Goal: Obtain resource: Download file/media

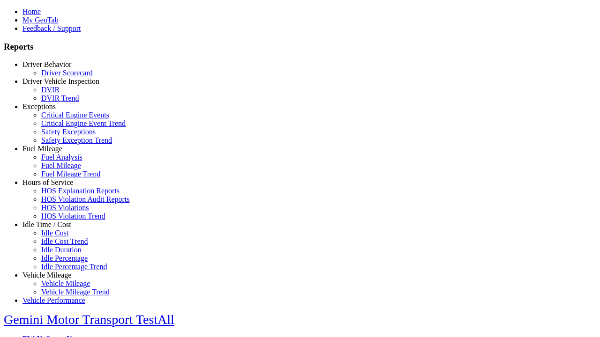
click at [54, 111] on link "Exceptions" at bounding box center [38, 107] width 33 height 8
click at [61, 119] on link "Critical Engine Events" at bounding box center [75, 115] width 68 height 8
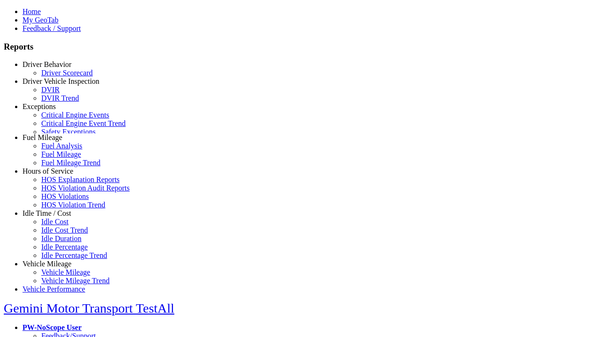
scroll to position [4, 0]
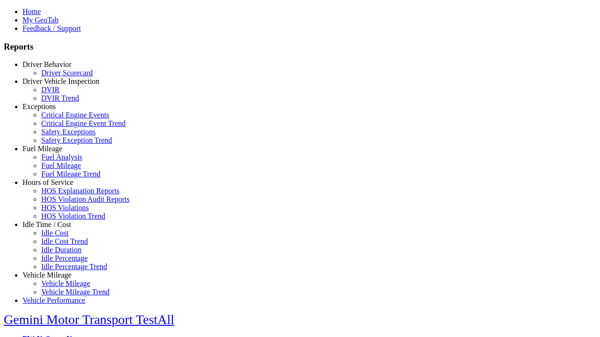
type input "**********"
